Goal: Find specific page/section: Find specific page/section

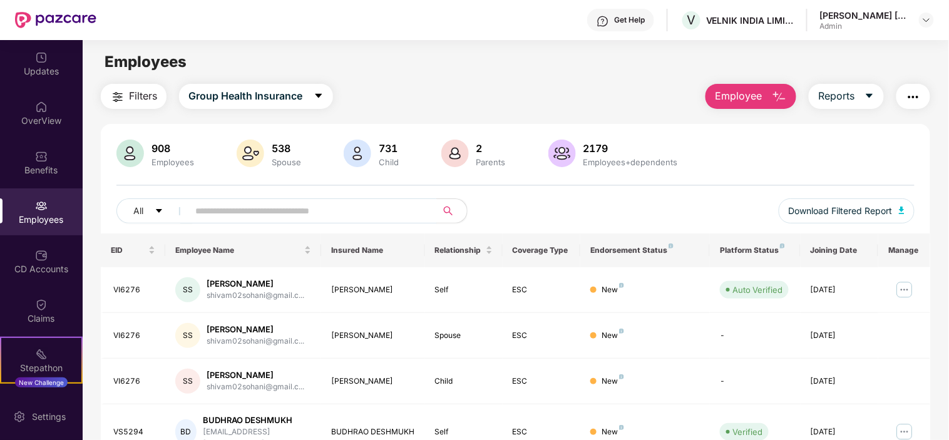
click at [27, 204] on div "Employees" at bounding box center [41, 211] width 83 height 47
click at [36, 257] on img at bounding box center [41, 255] width 13 height 13
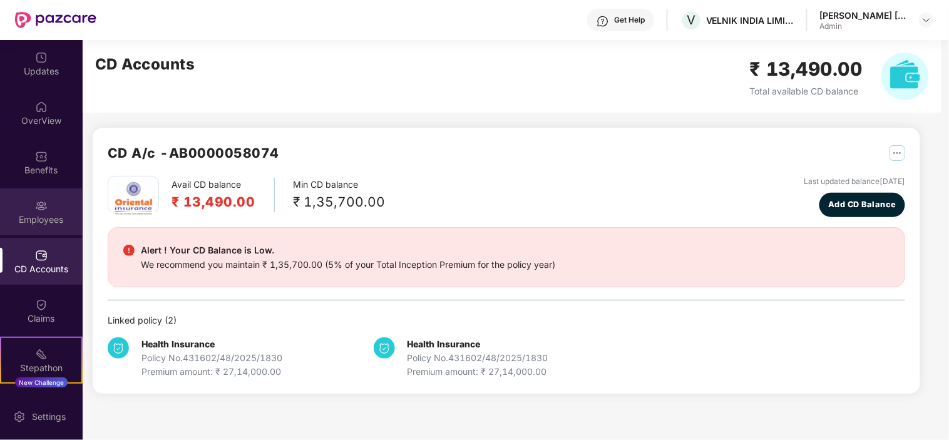
click at [44, 208] on img at bounding box center [41, 206] width 13 height 13
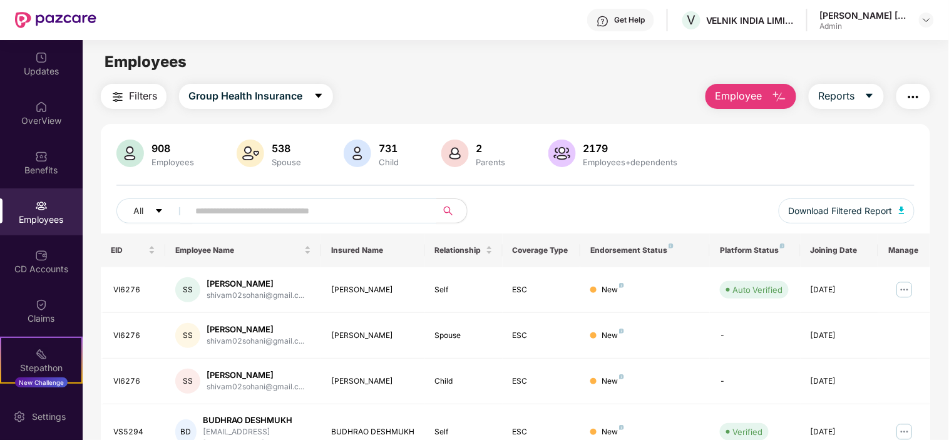
click at [433, 64] on div "Employees" at bounding box center [515, 62] width 865 height 24
click at [43, 220] on div "Employees" at bounding box center [41, 219] width 83 height 13
click at [197, 205] on input "text" at bounding box center [307, 211] width 225 height 19
click at [277, 208] on input "text" at bounding box center [307, 211] width 225 height 19
click at [46, 219] on div "Employees" at bounding box center [41, 219] width 83 height 13
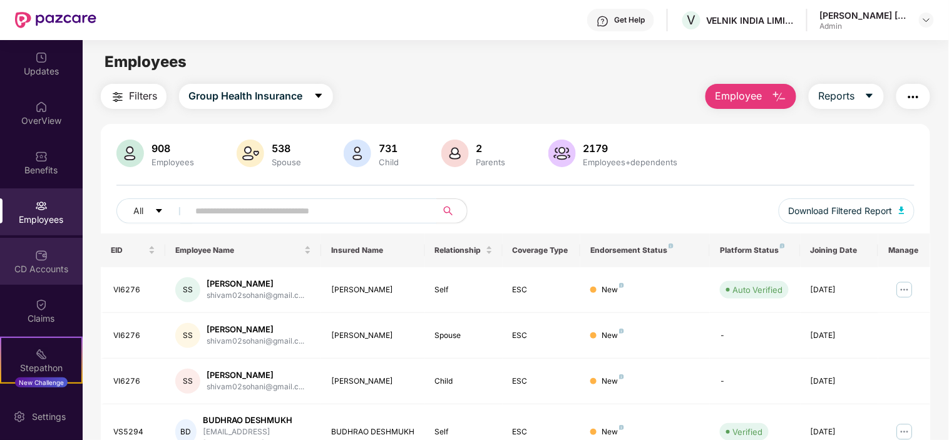
click at [39, 253] on img at bounding box center [41, 255] width 13 height 13
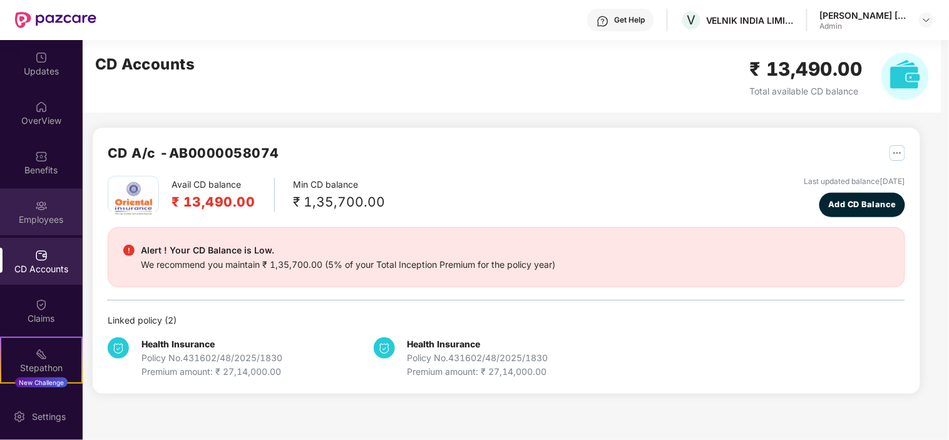
click at [40, 213] on div "Employees" at bounding box center [41, 219] width 83 height 13
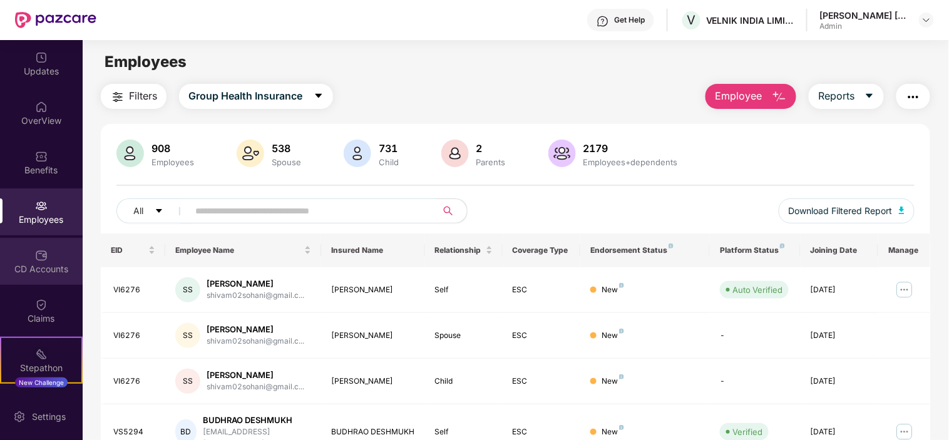
click at [41, 258] on img at bounding box center [41, 255] width 13 height 13
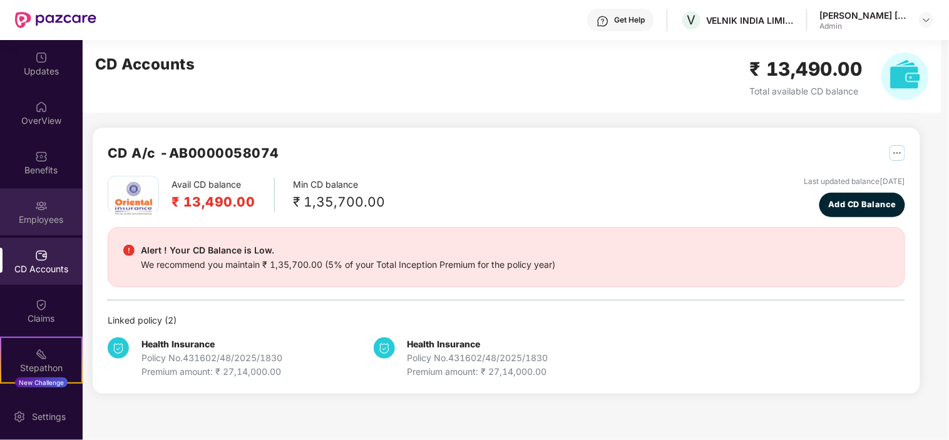
click at [53, 200] on div "Employees" at bounding box center [41, 211] width 83 height 47
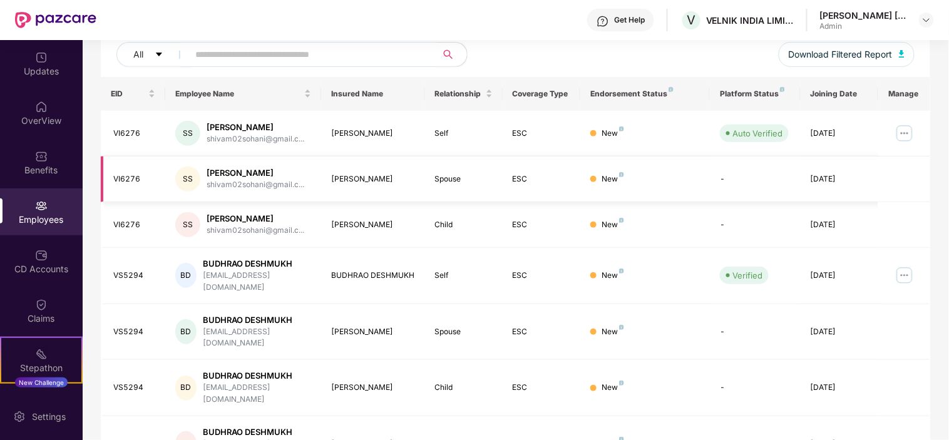
scroll to position [208, 0]
